Goal: Task Accomplishment & Management: Use online tool/utility

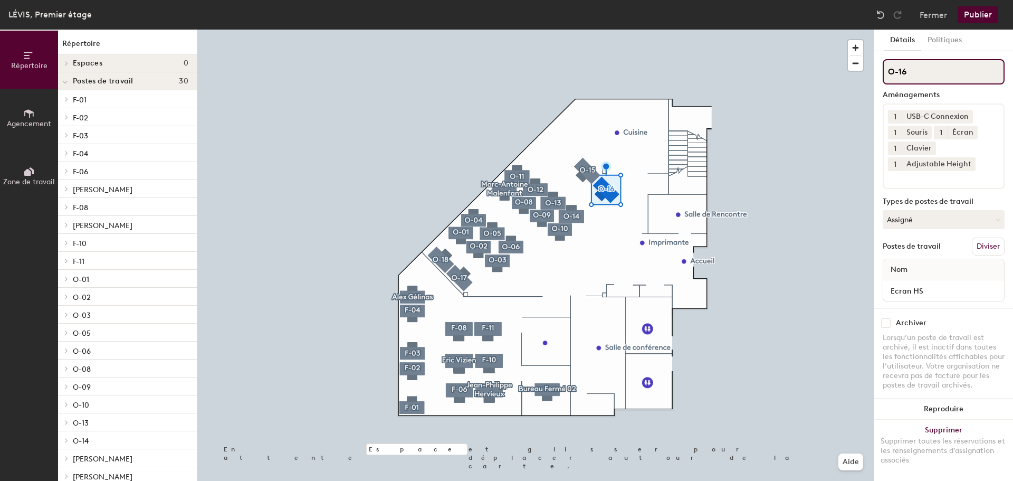
click at [846, 72] on div "Répertoire Agencement Zone de travail Répertoire Espaces 0 Postes de travail 30…" at bounding box center [506, 255] width 1013 height 451
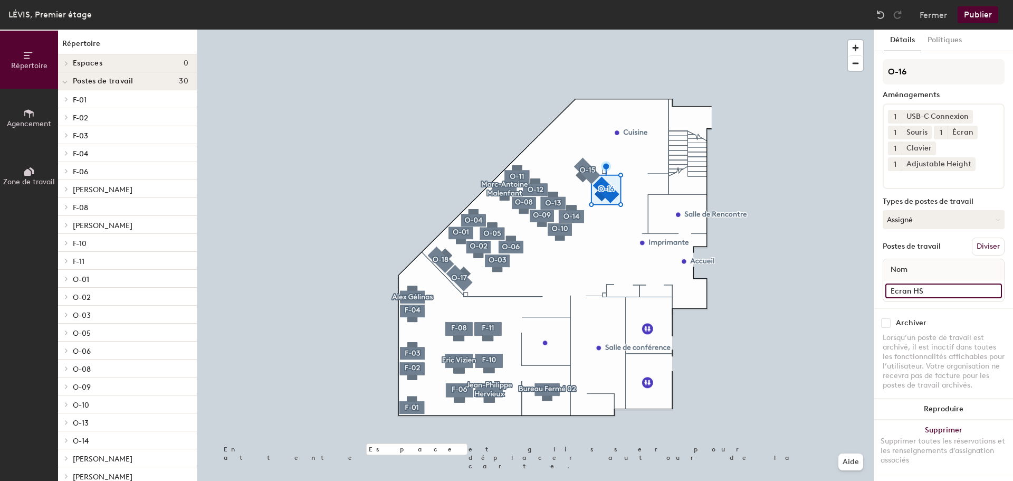
click at [861, 288] on div "Répertoire Agencement Zone de travail Répertoire Espaces 0 Postes de travail 30…" at bounding box center [506, 255] width 1013 height 451
paste input "O-16"
type input "O-16"
click at [976, 18] on button "Publier" at bounding box center [978, 14] width 41 height 17
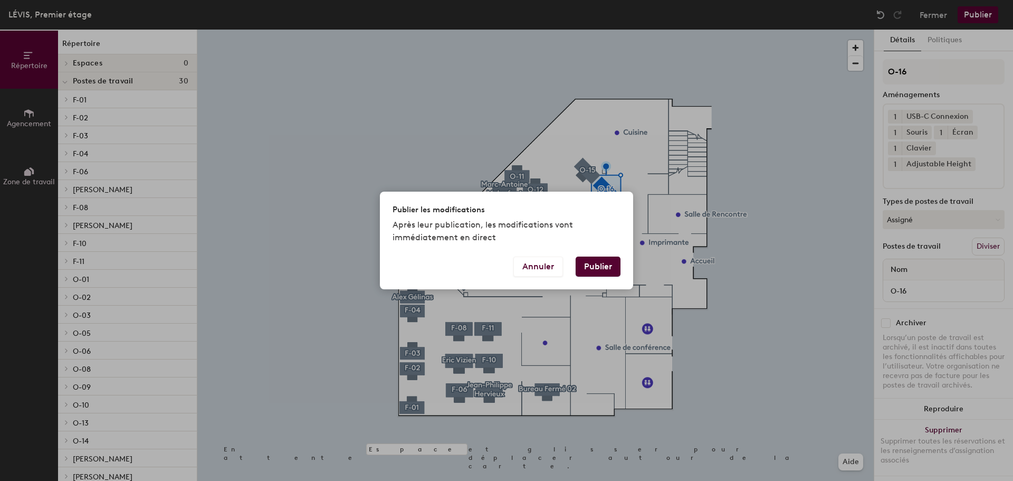
click at [606, 265] on button "Publier" at bounding box center [598, 266] width 45 height 20
